Goal: Find specific page/section: Find specific page/section

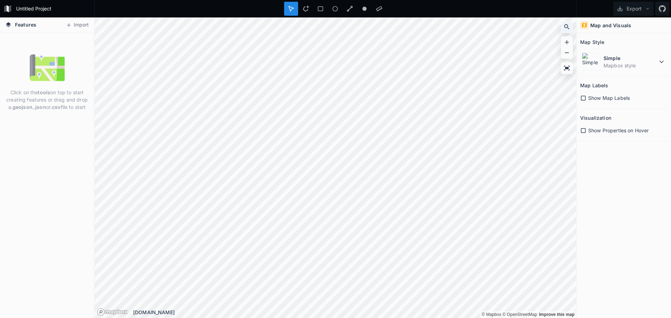
click at [570, 27] on icon at bounding box center [566, 26] width 7 height 7
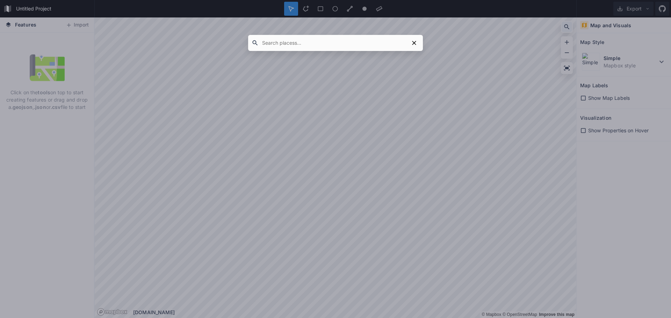
type input "[GEOGRAPHIC_DATA]"
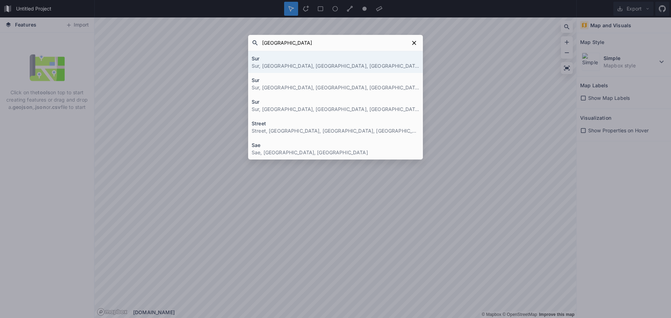
click at [334, 42] on input "[GEOGRAPHIC_DATA]" at bounding box center [334, 43] width 150 height 13
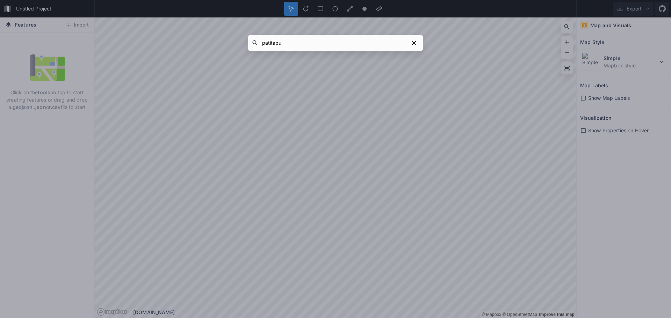
paste input "[GEOGRAPHIC_DATA]"
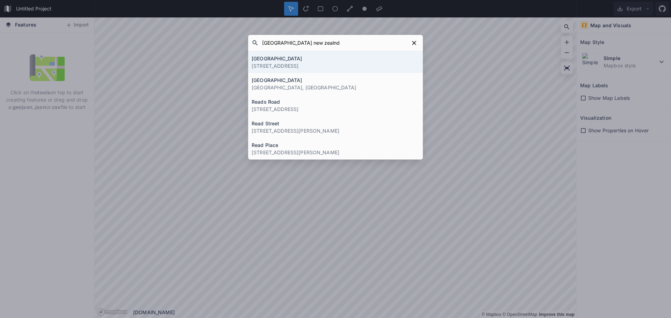
drag, startPoint x: 294, startPoint y: 43, endPoint x: 280, endPoint y: 43, distance: 13.6
click at [280, 43] on input "[GEOGRAPHIC_DATA] new zealnd" at bounding box center [334, 43] width 150 height 13
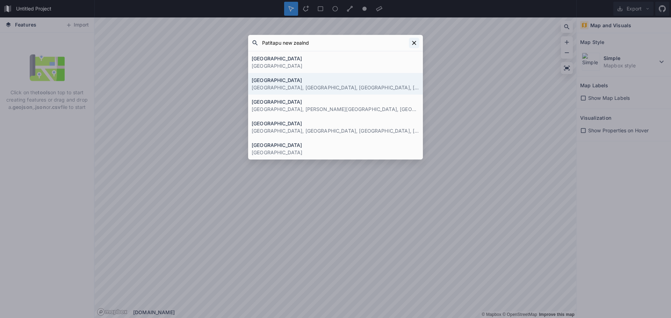
type input "Patitapu new zealnd"
click at [413, 38] on button at bounding box center [414, 43] width 10 height 10
